Goal: Information Seeking & Learning: Learn about a topic

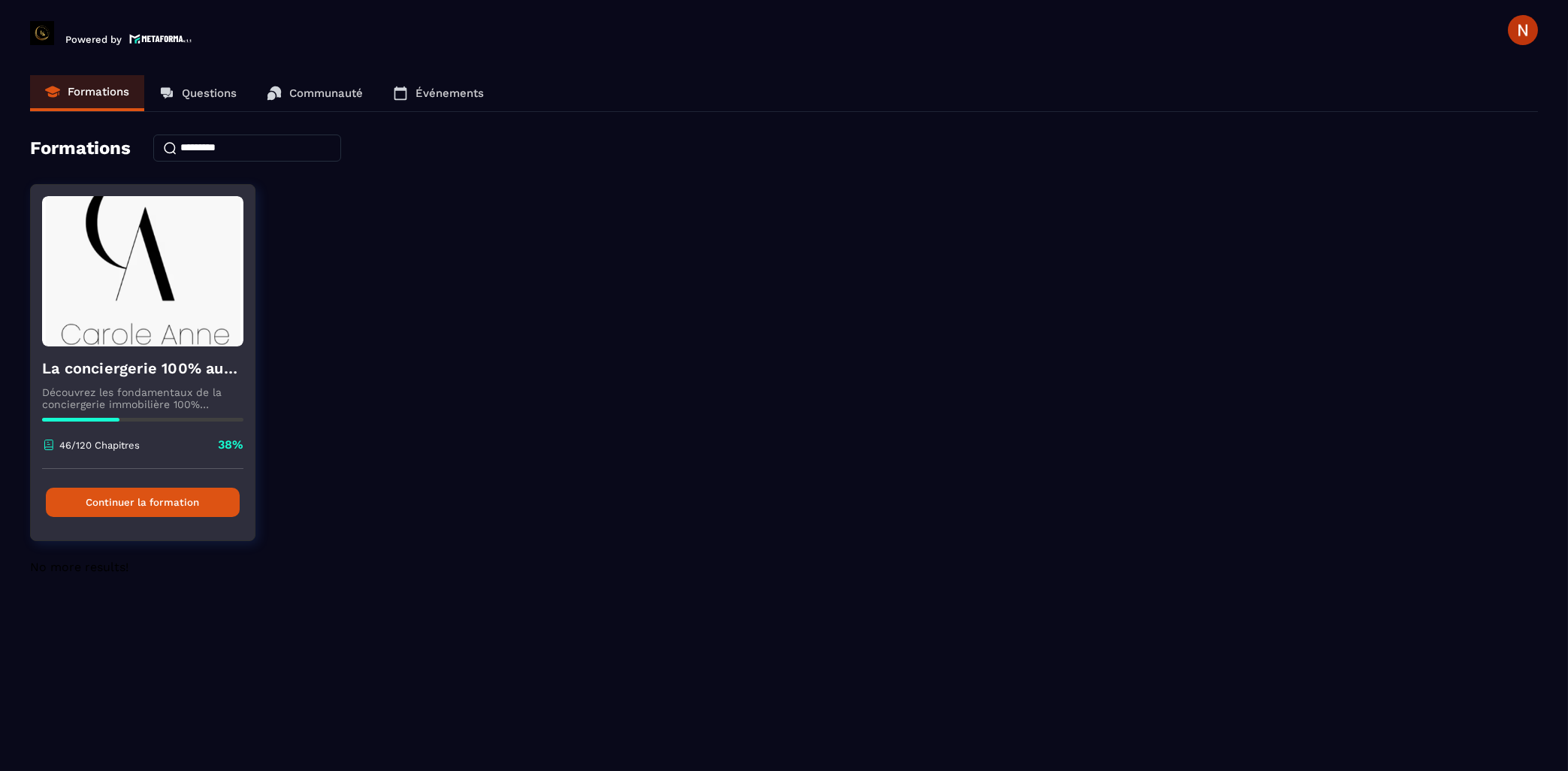
click at [187, 505] on button "Continuer la formation" at bounding box center [142, 502] width 194 height 29
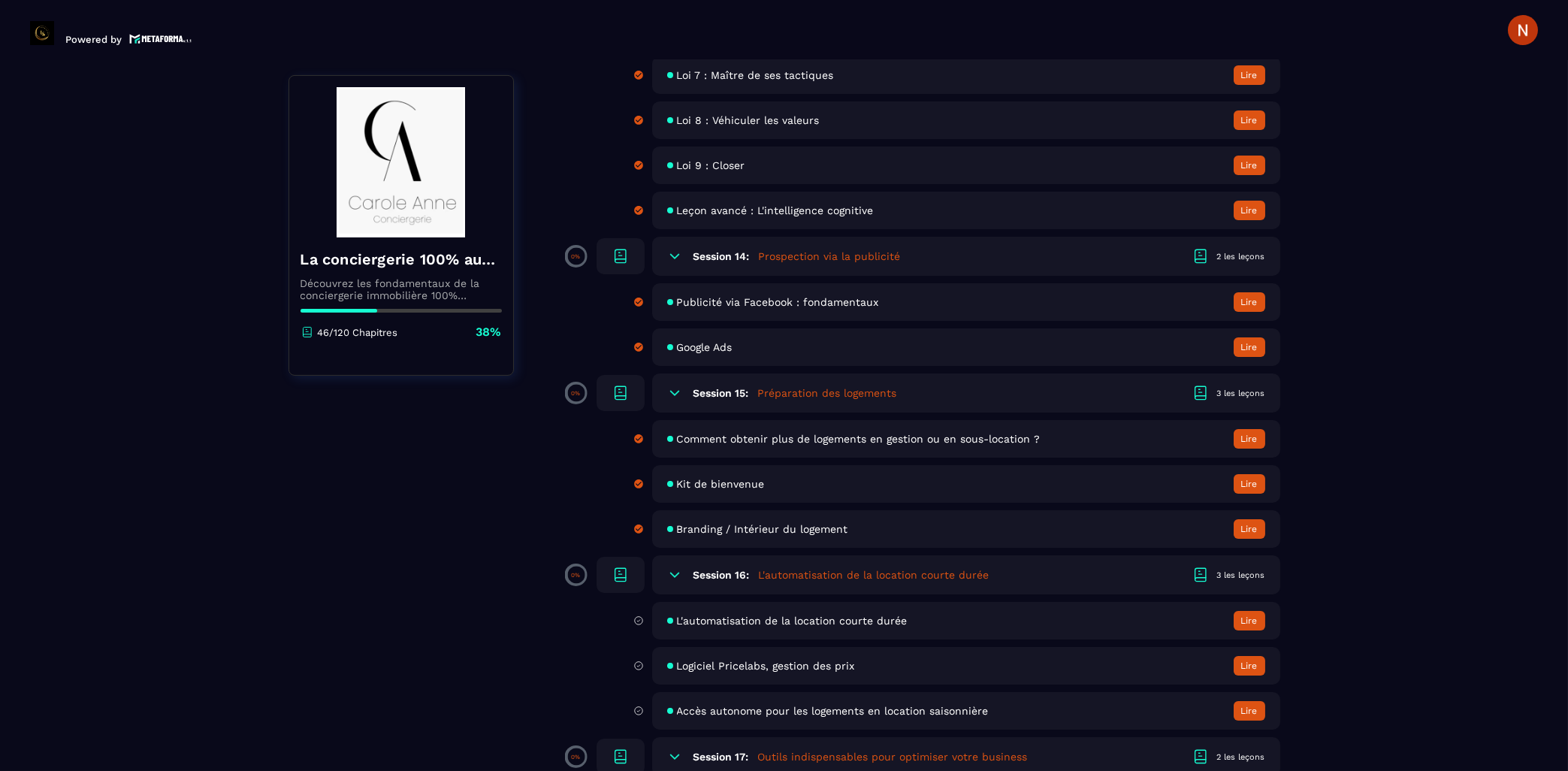
scroll to position [2417, 0]
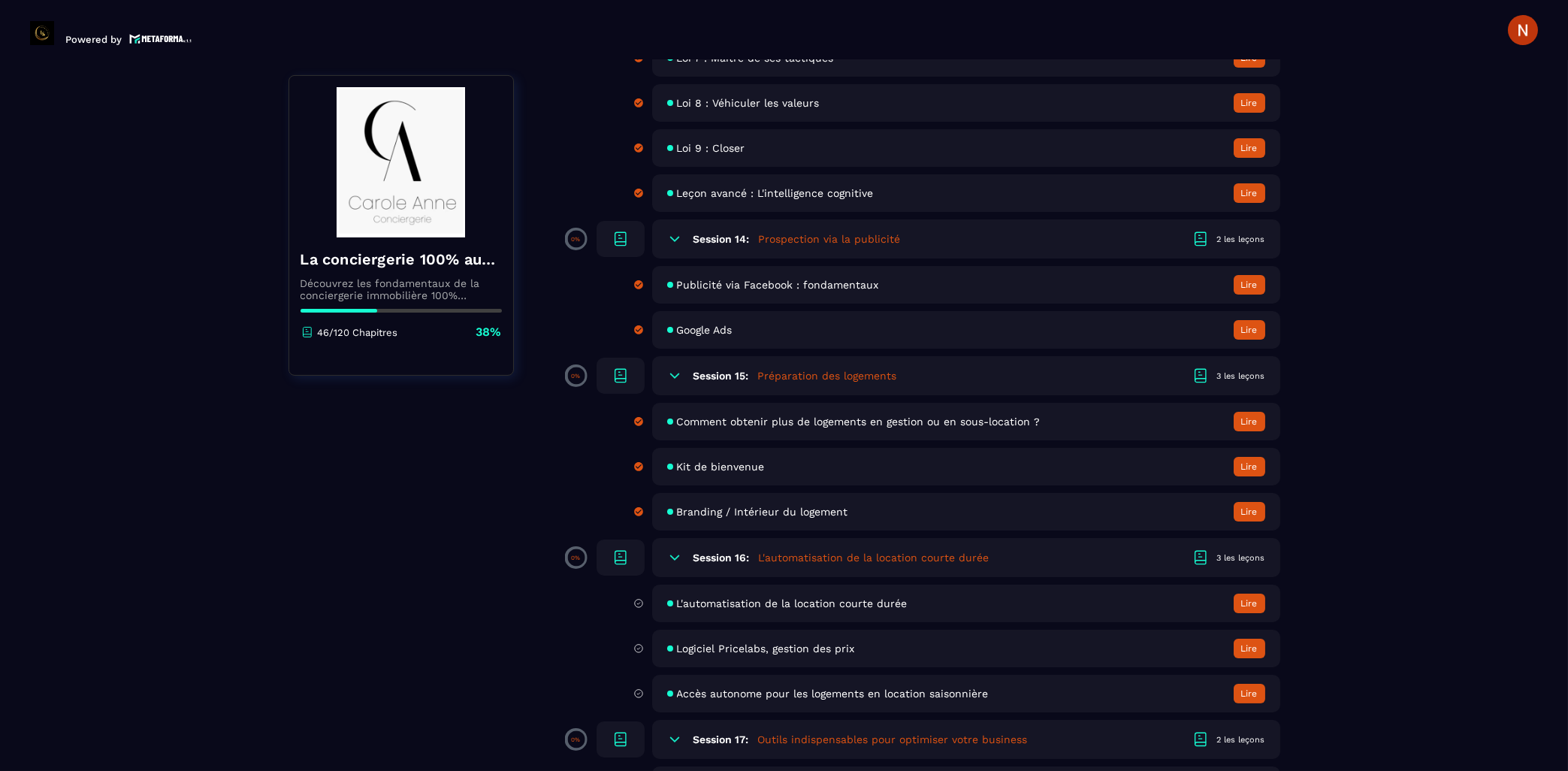
click at [848, 428] on span "Comment obtenir plus de logements en gestion ou en sous-location ?" at bounding box center [858, 422] width 363 height 12
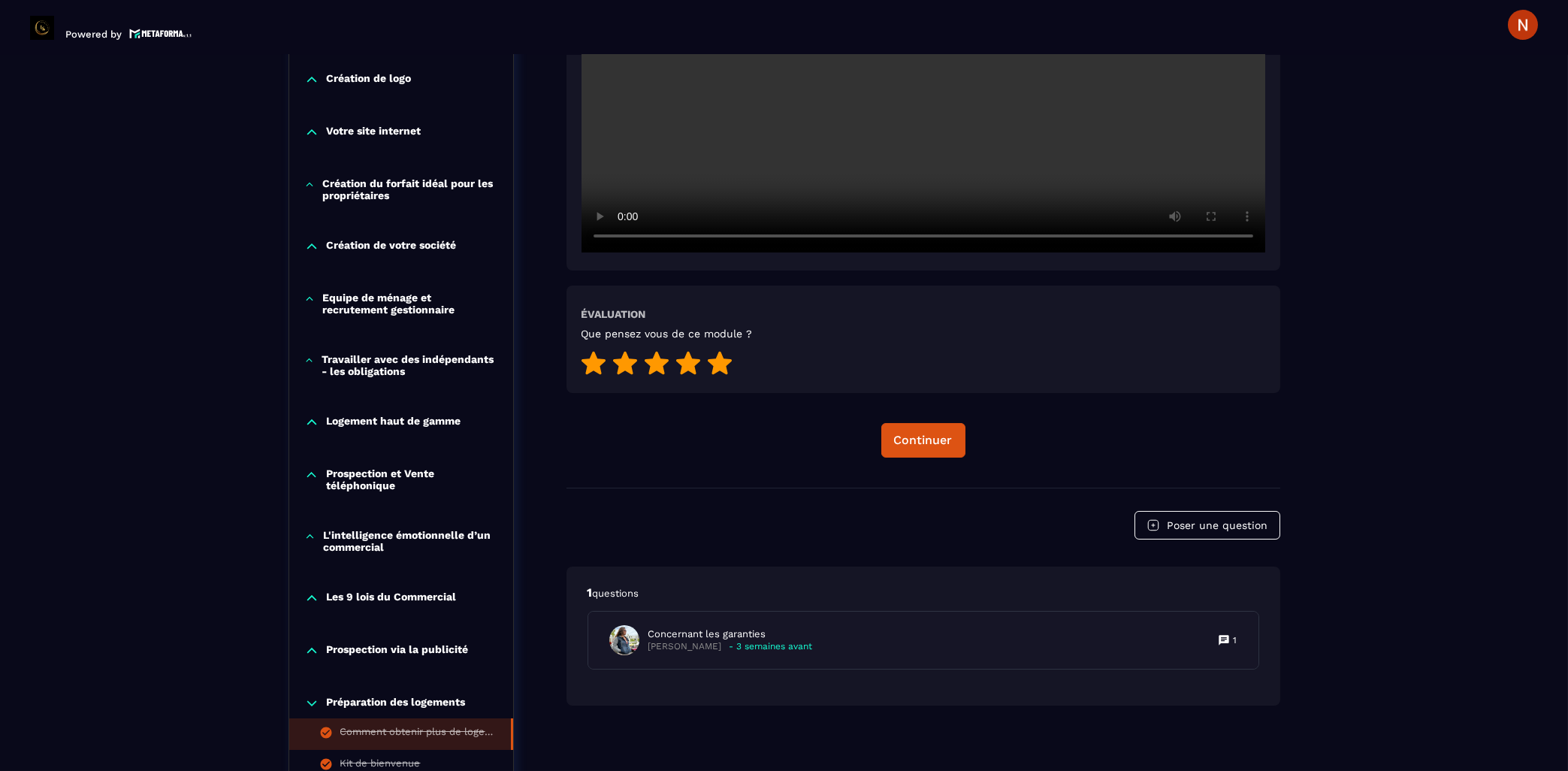
scroll to position [638, 0]
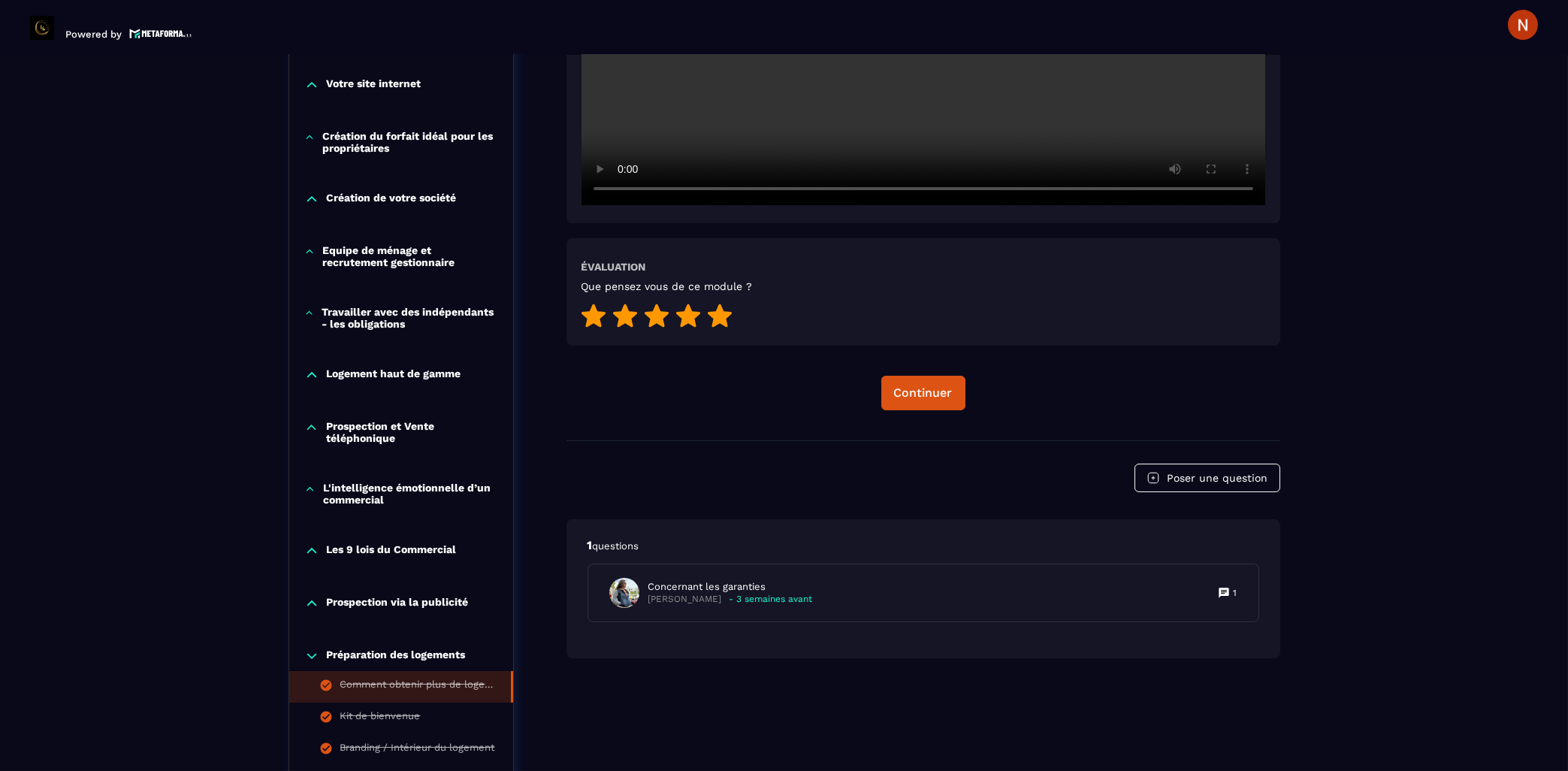
drag, startPoint x: 836, startPoint y: 231, endPoint x: 855, endPoint y: 197, distance: 38.9
click at [836, 238] on div "Évaluation Que pensez vous de ce module ?" at bounding box center [923, 292] width 713 height 107
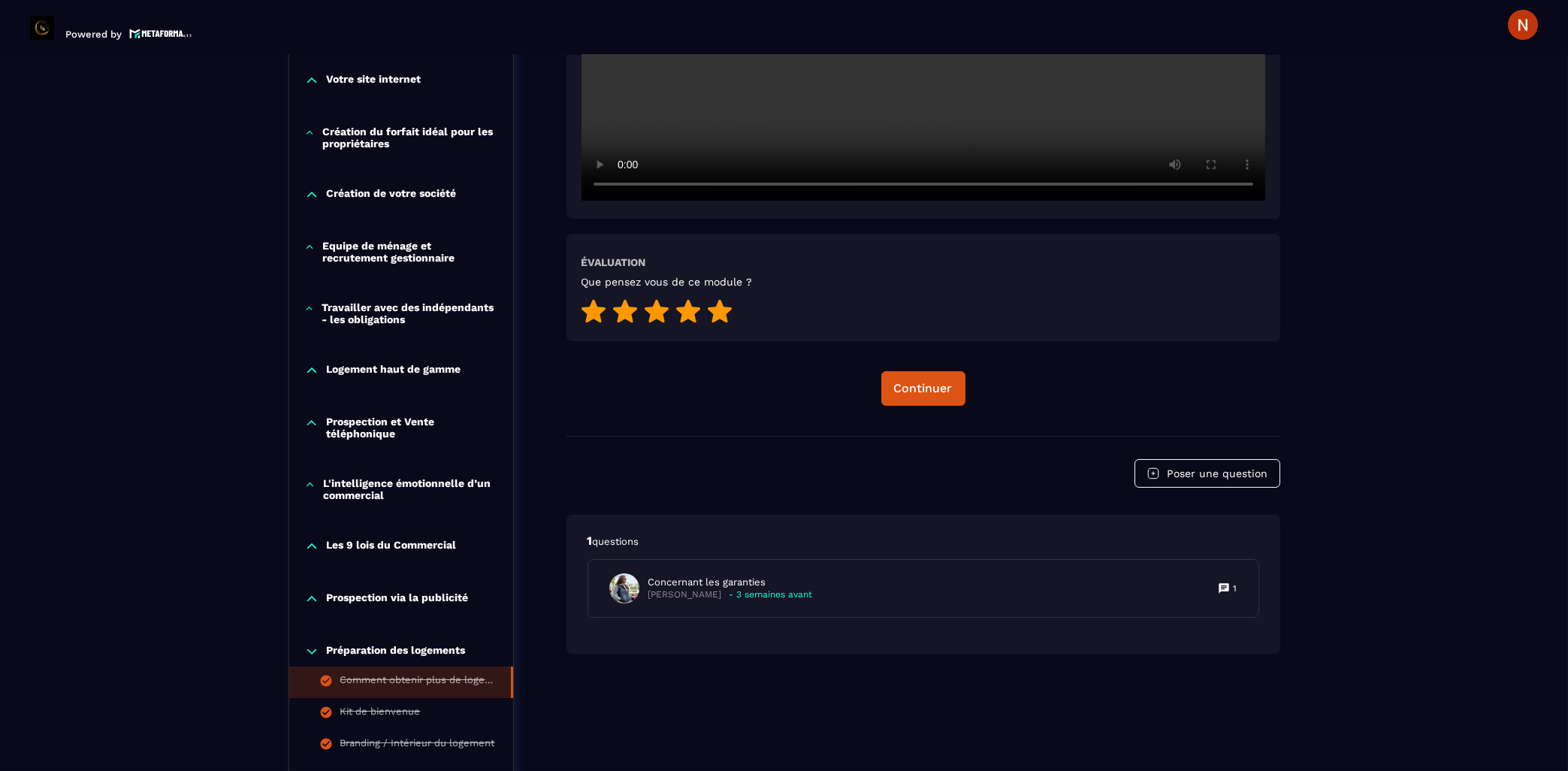
scroll to position [886, 0]
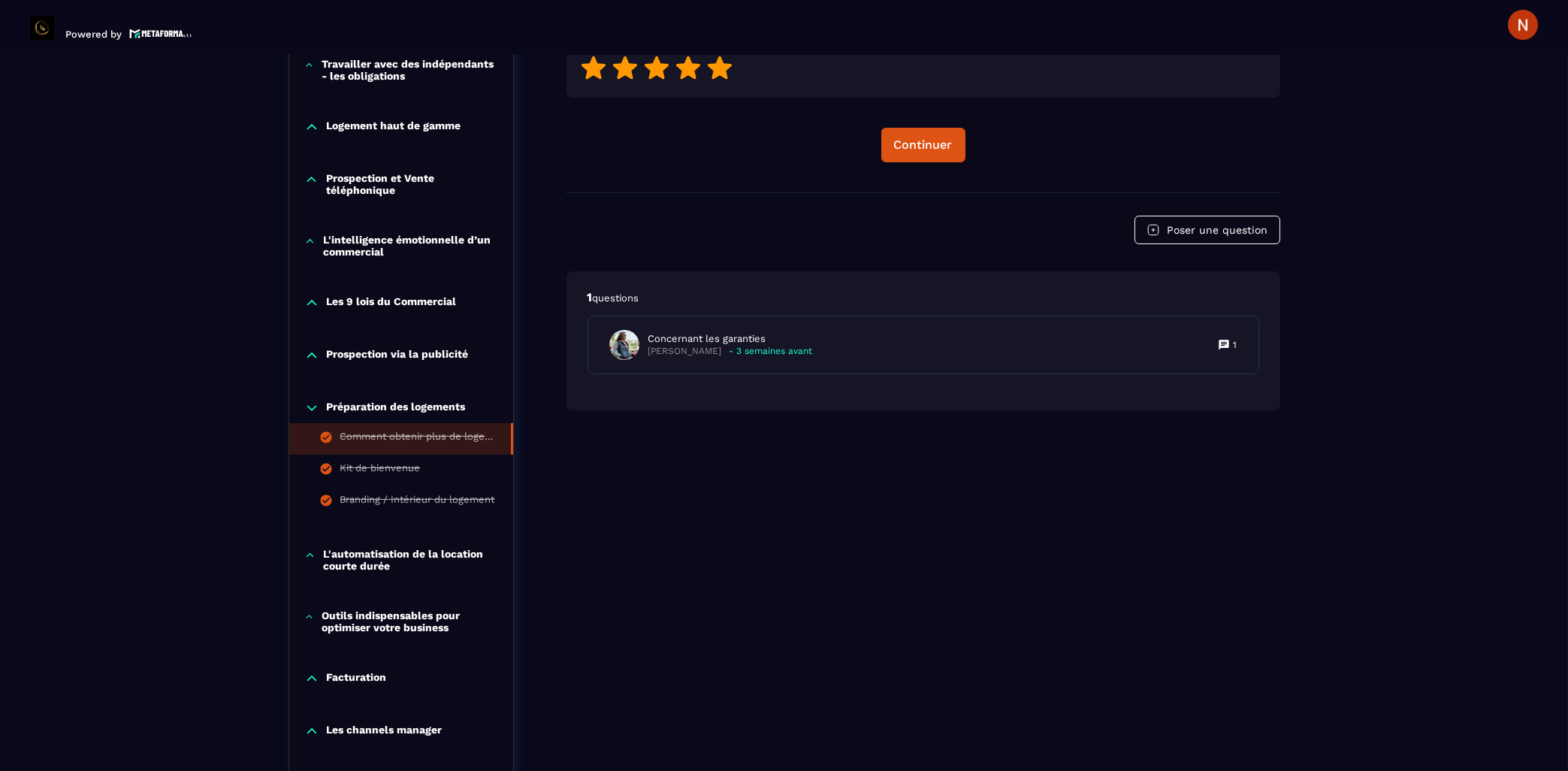
click at [307, 561] on icon at bounding box center [310, 556] width 11 height 15
click at [387, 585] on div "L'automatisation de la location courte durée L'automatisation de la location co…" at bounding box center [401, 611] width 224 height 156
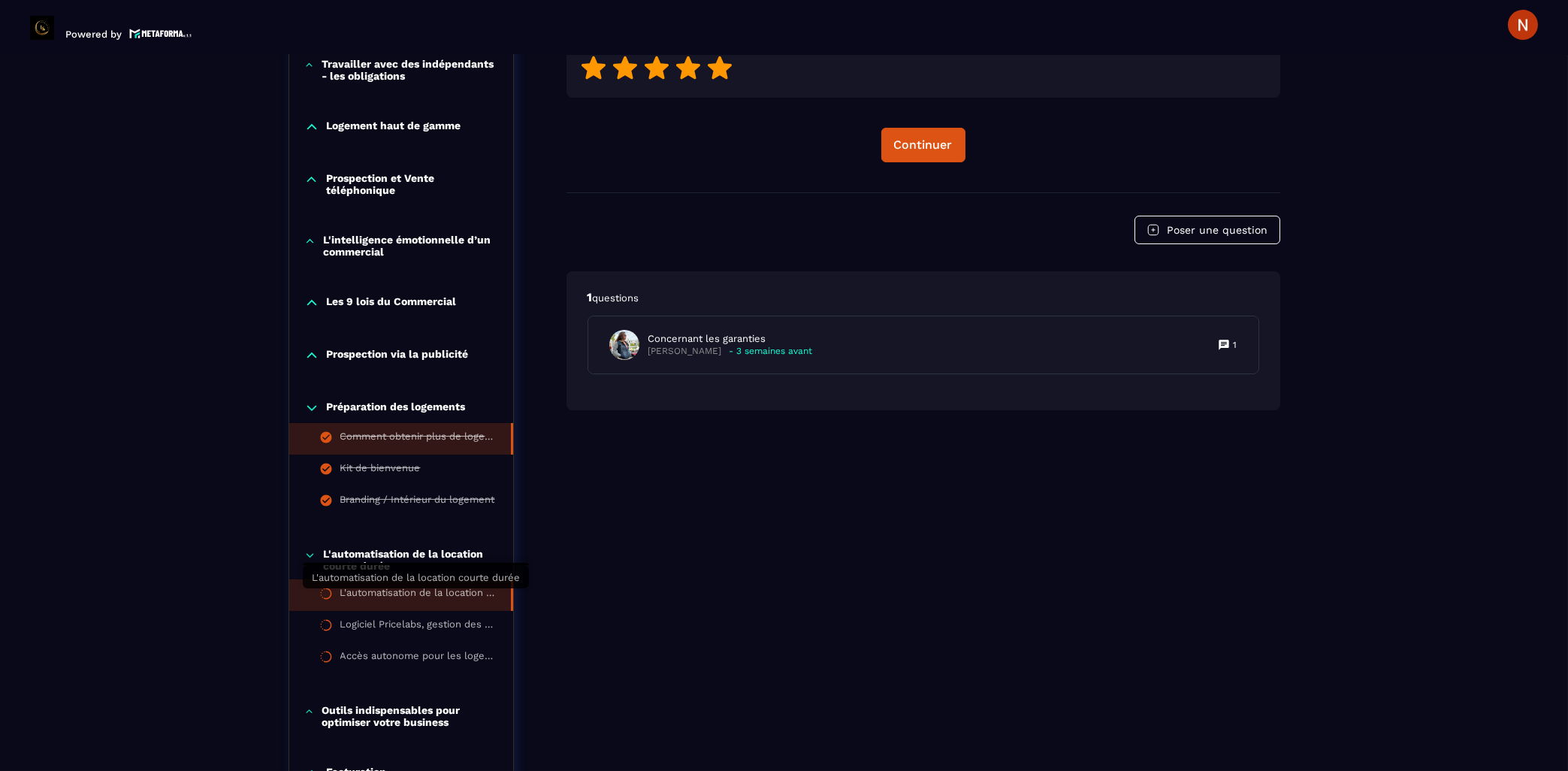
click at [386, 596] on div "L'automatisation de la location courte durée" at bounding box center [418, 596] width 155 height 17
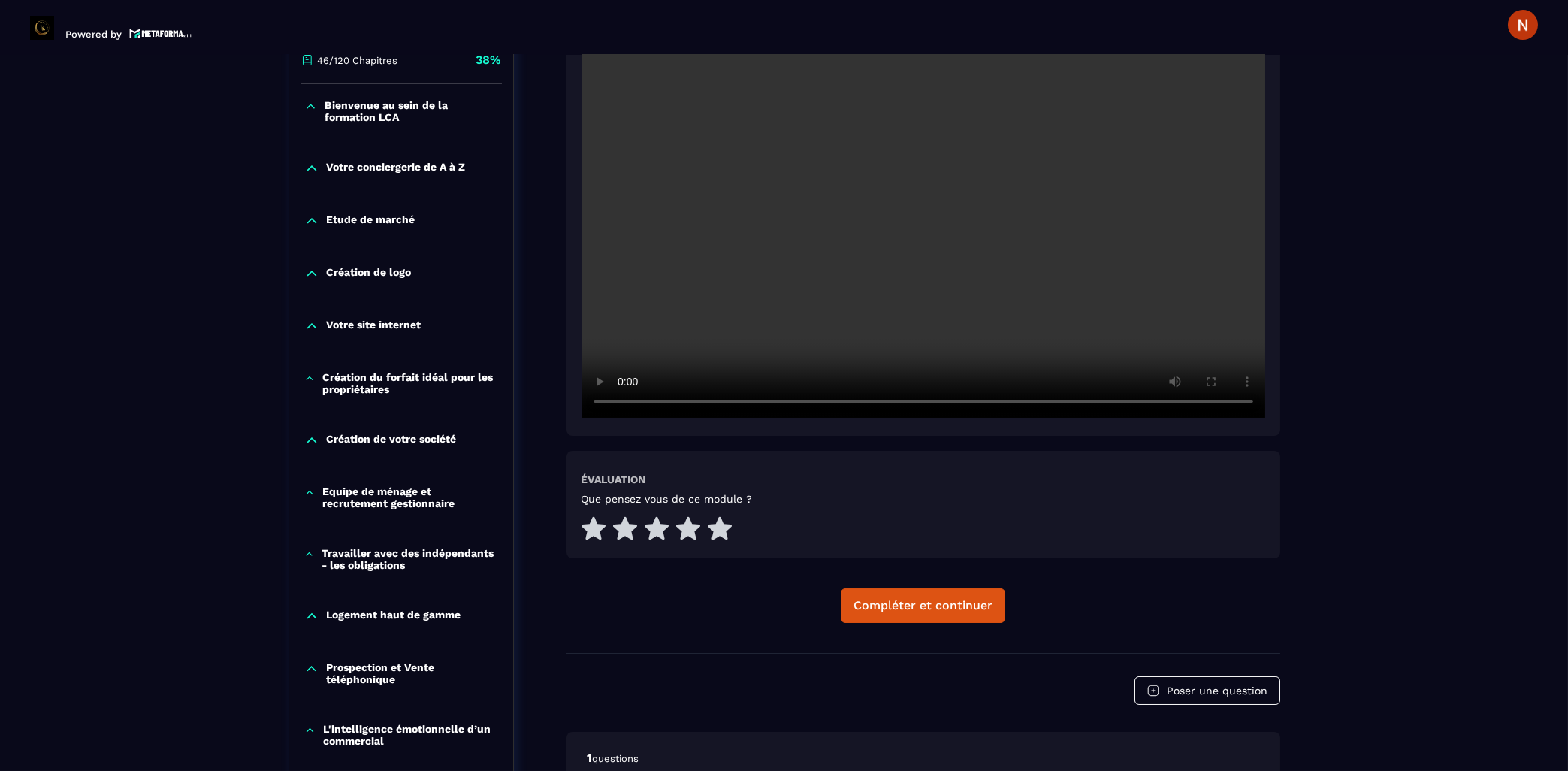
scroll to position [718, 0]
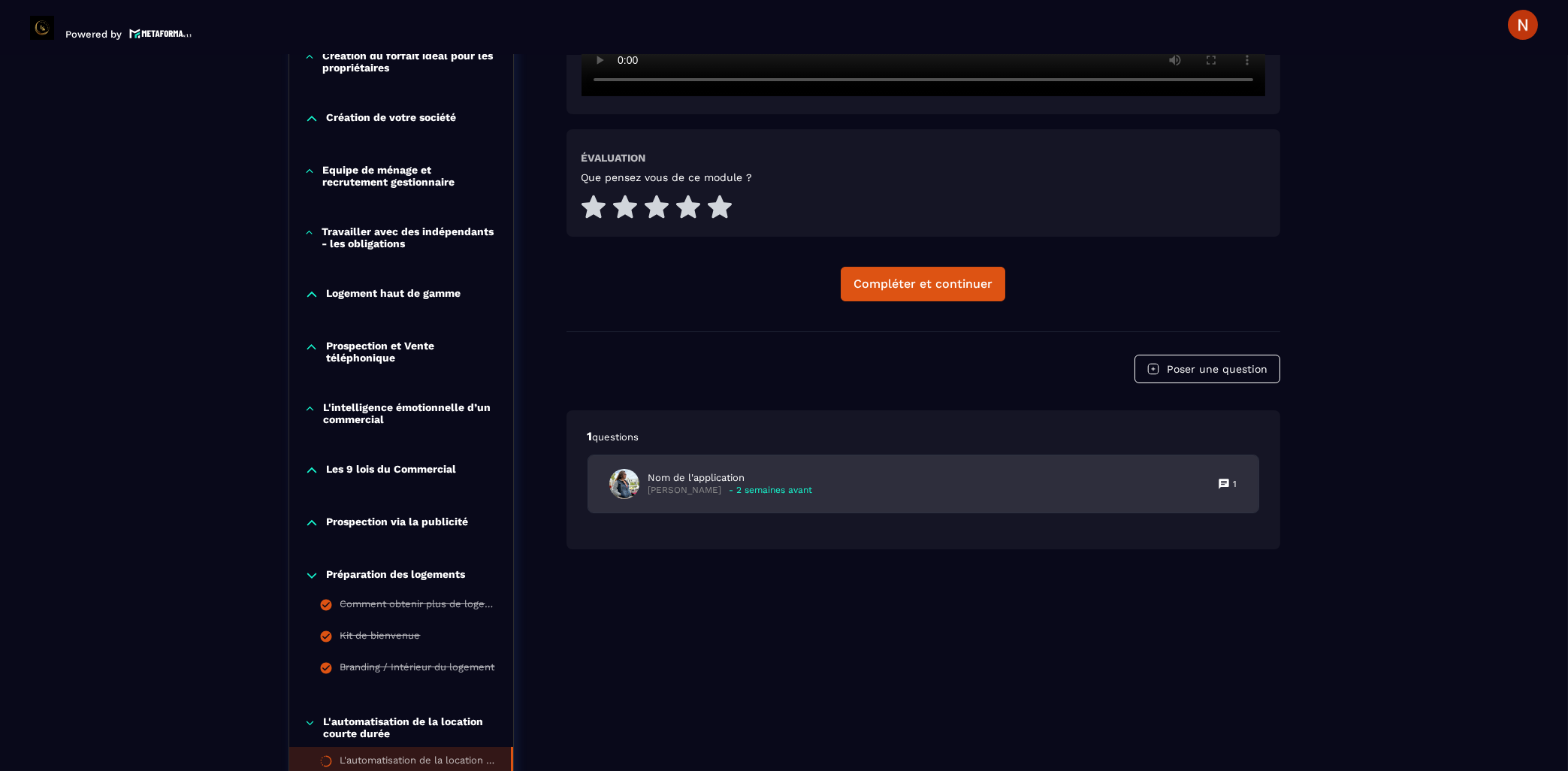
click at [686, 481] on div "Nom de l'application [PERSON_NAME] - 2 semaines avant" at bounding box center [711, 483] width 204 height 30
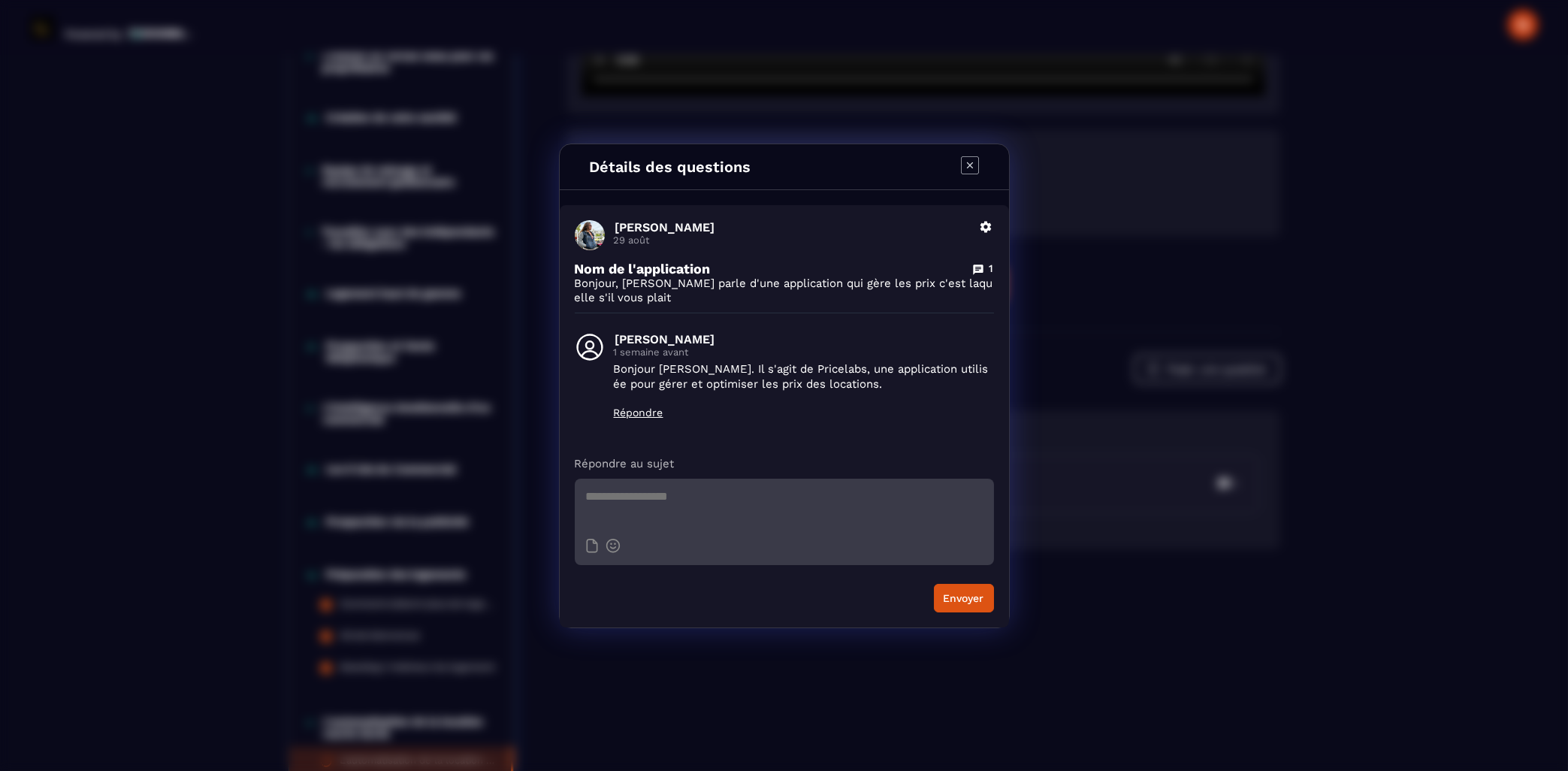
click at [968, 165] on icon "Modal window" at bounding box center [970, 165] width 18 height 18
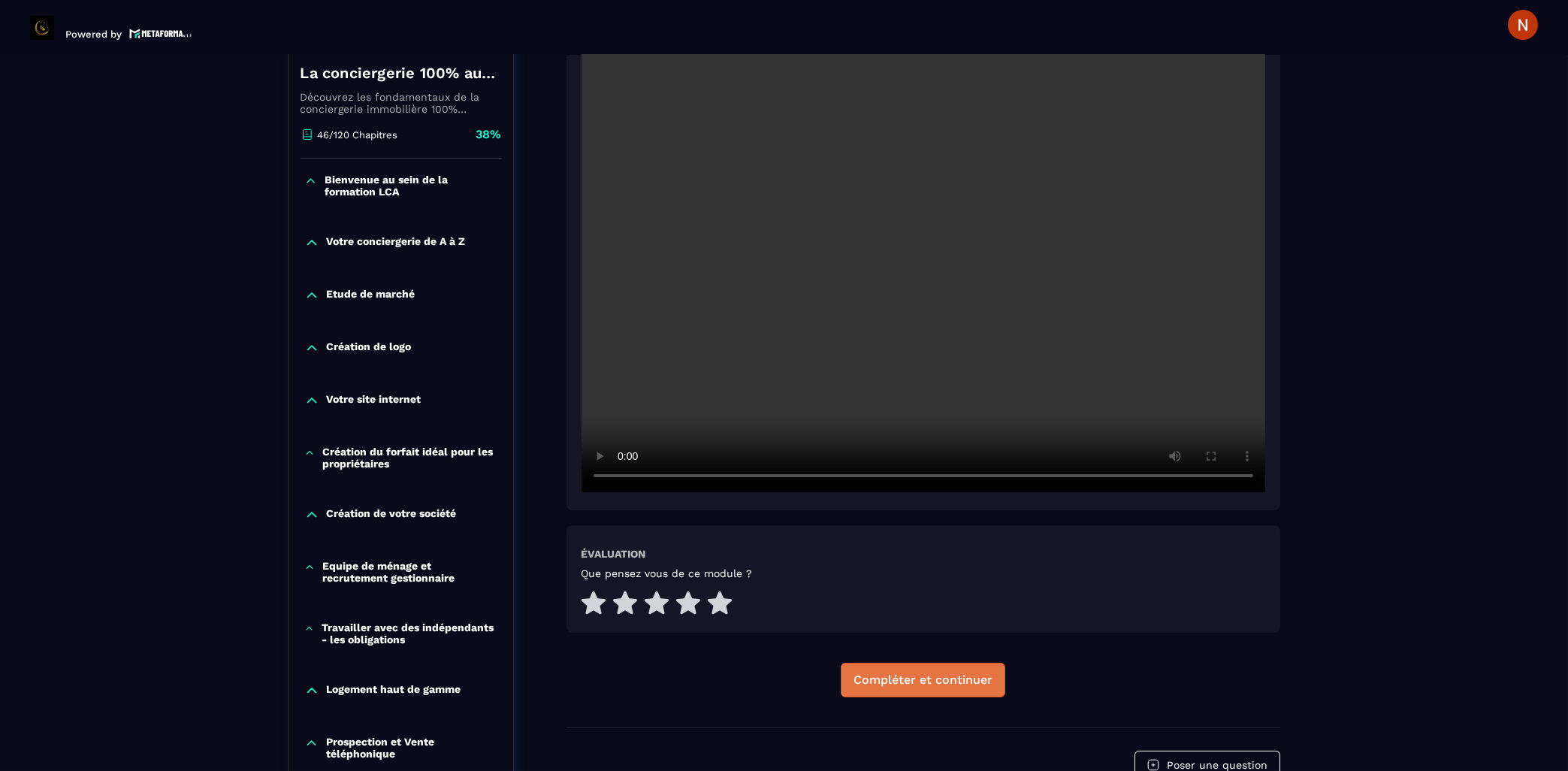
scroll to position [315, 0]
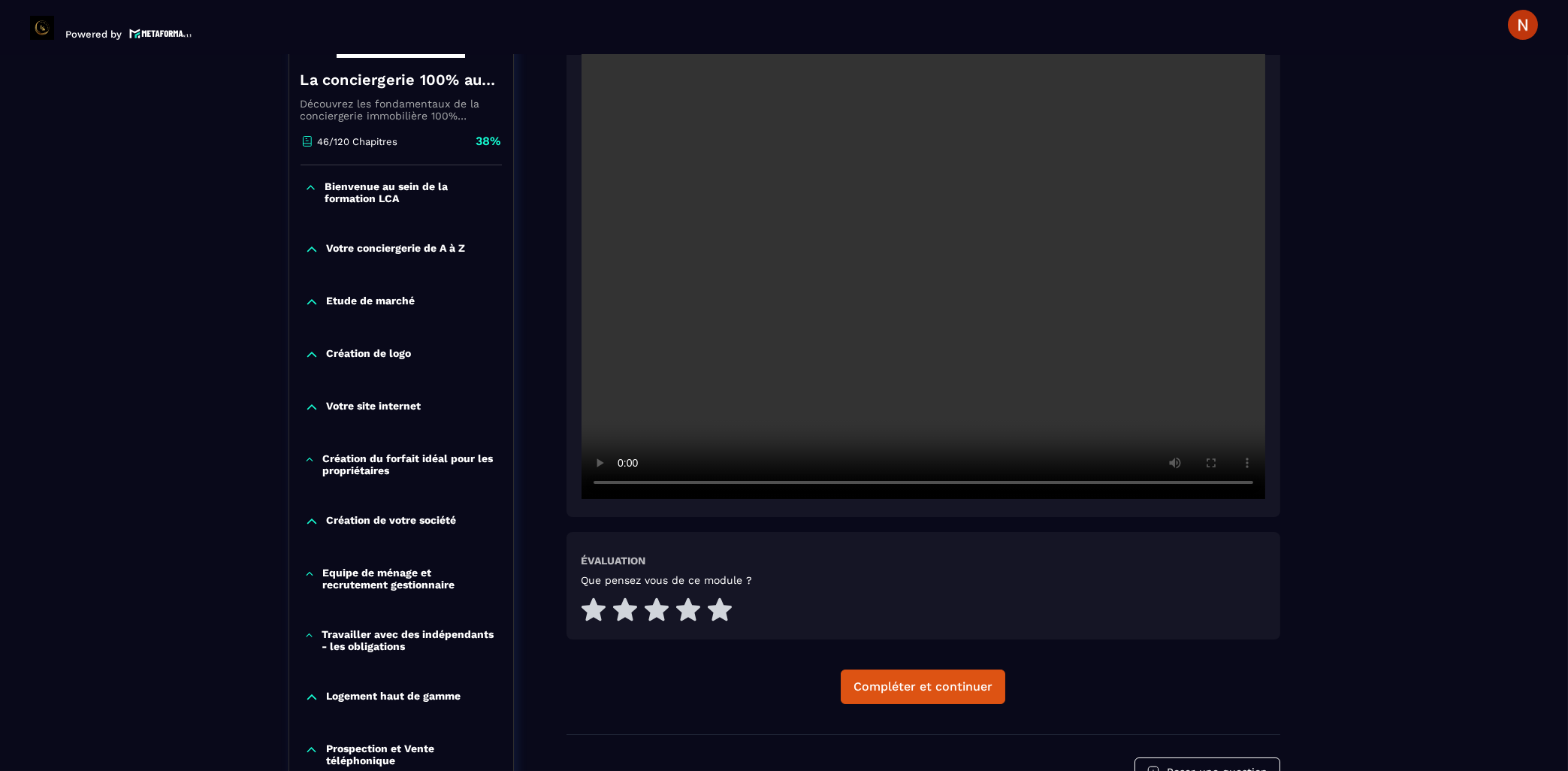
drag, startPoint x: 1396, startPoint y: 165, endPoint x: 1077, endPoint y: 181, distance: 319.4
